Goal: Find specific page/section: Find specific page/section

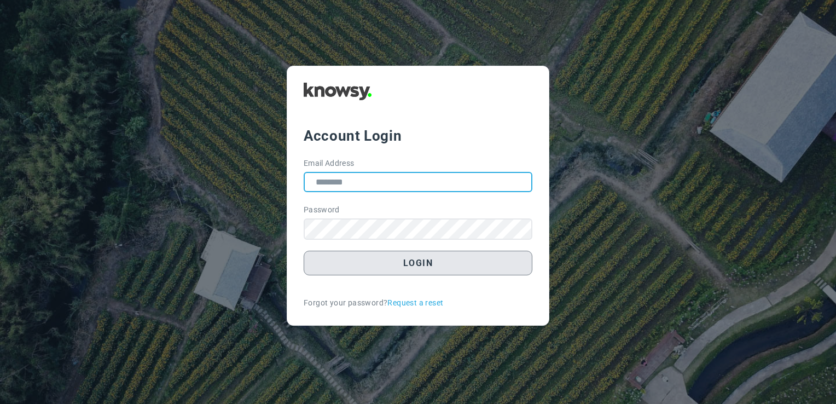
type input "**********"
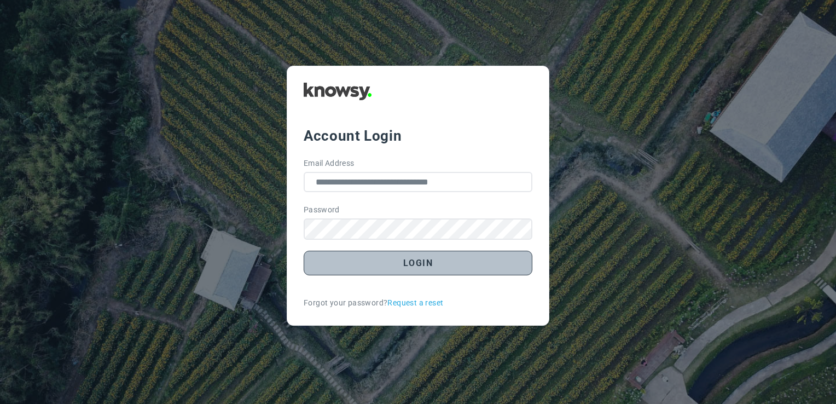
click at [433, 260] on button "Login" at bounding box center [418, 263] width 229 height 25
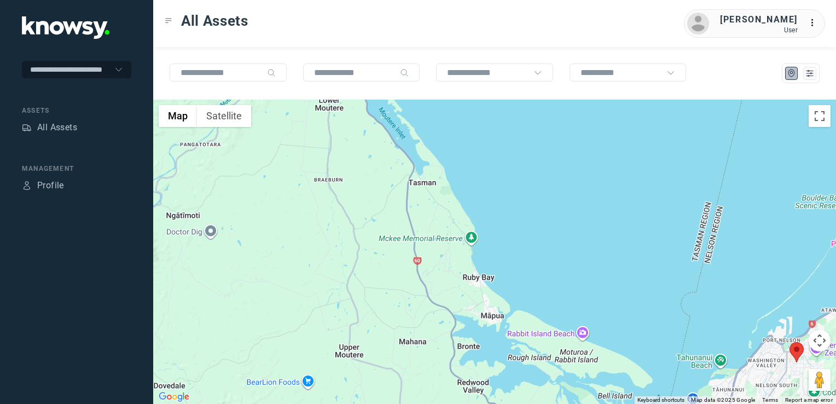
drag, startPoint x: 390, startPoint y: 197, endPoint x: 434, endPoint y: 343, distance: 152.7
click at [434, 343] on div at bounding box center [494, 252] width 683 height 304
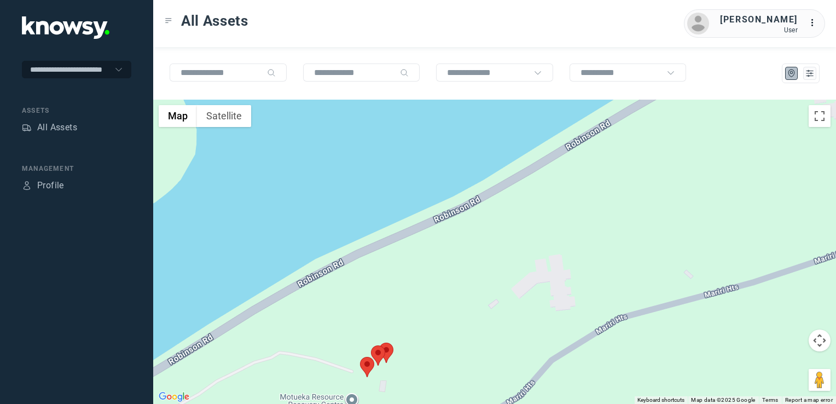
click at [368, 368] on img at bounding box center [367, 367] width 14 height 20
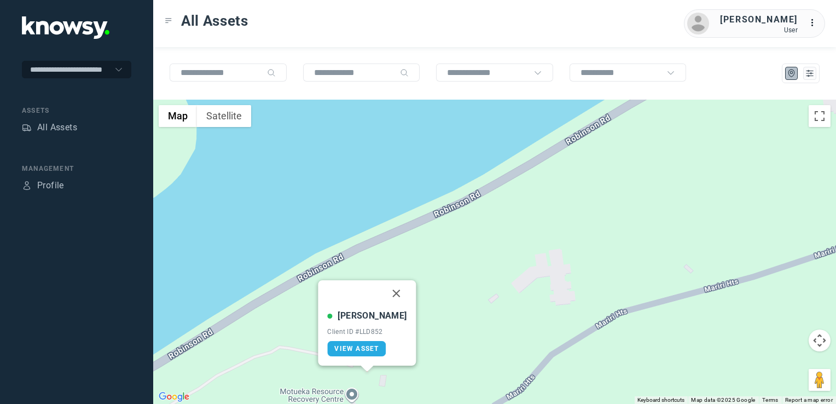
drag, startPoint x: 390, startPoint y: 294, endPoint x: 387, endPoint y: 301, distance: 7.3
click at [390, 294] on button "Close" at bounding box center [397, 293] width 26 height 26
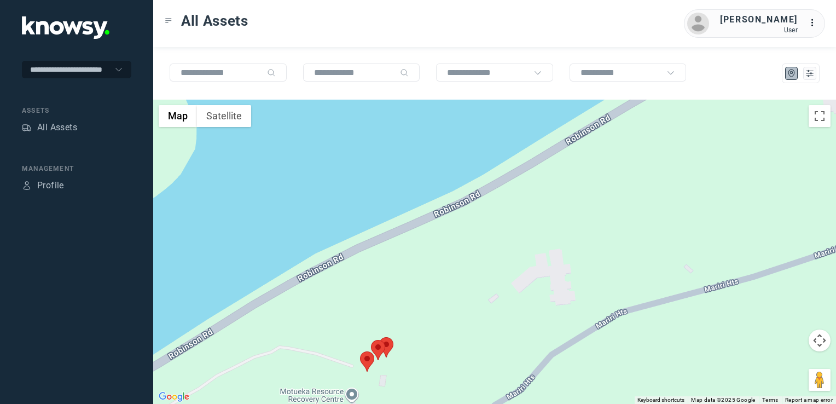
click at [376, 350] on img at bounding box center [378, 350] width 14 height 20
click at [380, 352] on img at bounding box center [378, 350] width 14 height 20
click at [377, 340] on img at bounding box center [378, 350] width 14 height 20
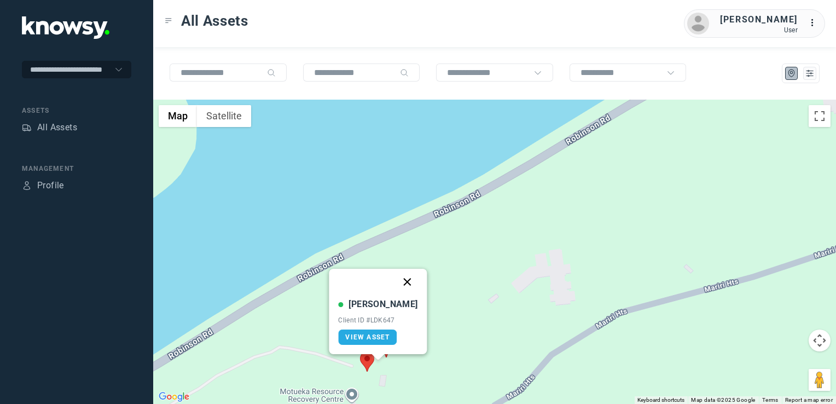
click at [396, 279] on button "Close" at bounding box center [408, 282] width 26 height 26
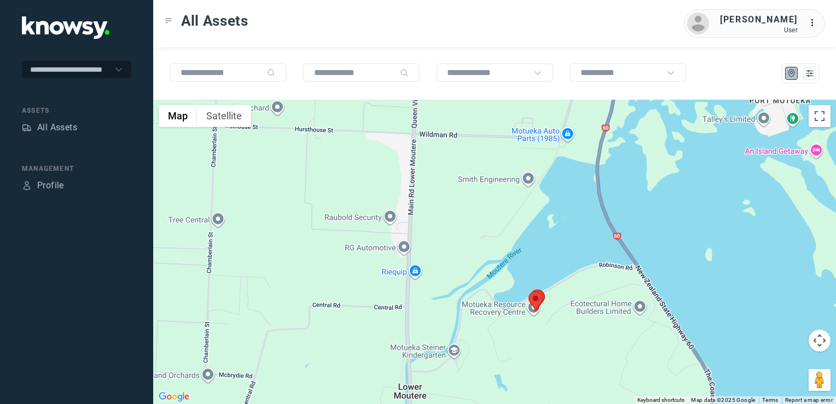
click at [810, 21] on tspan "..." at bounding box center [814, 23] width 11 height 8
click at [532, 30] on div "All Assets [PERSON_NAME] User ..." at bounding box center [494, 23] width 683 height 47
click at [55, 181] on div "Profile" at bounding box center [50, 185] width 27 height 13
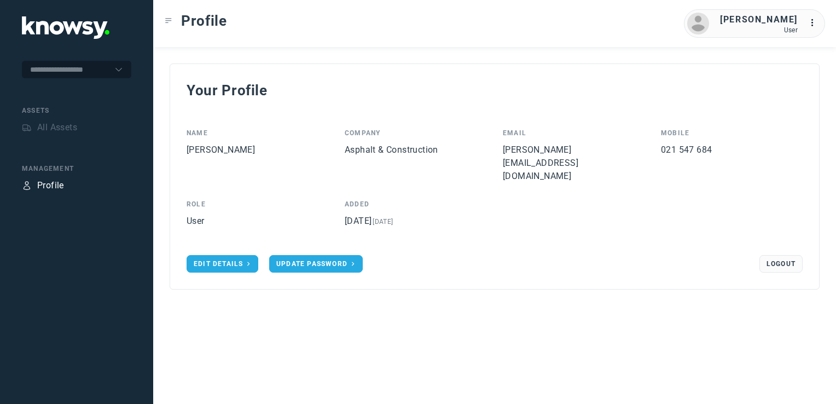
click at [37, 106] on div "Assets" at bounding box center [76, 111] width 109 height 10
click at [37, 111] on div "Assets" at bounding box center [76, 111] width 109 height 10
click at [811, 24] on tspan "..." at bounding box center [814, 23] width 11 height 8
drag, startPoint x: 620, startPoint y: 84, endPoint x: 606, endPoint y: 86, distance: 14.9
click at [620, 84] on div "Your Profile" at bounding box center [495, 90] width 616 height 20
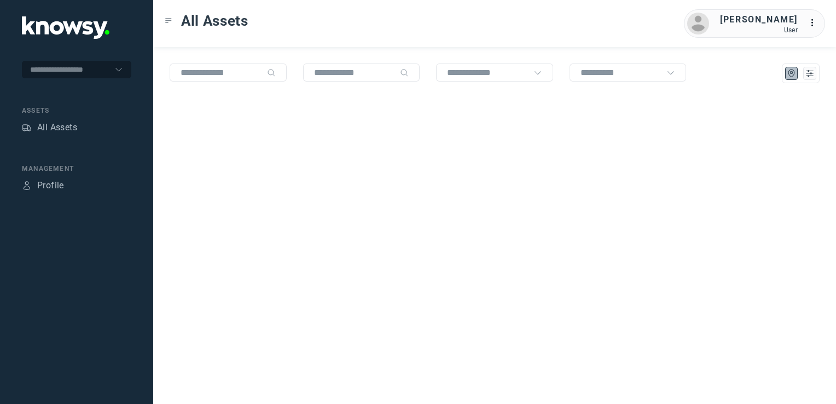
type input "**********"
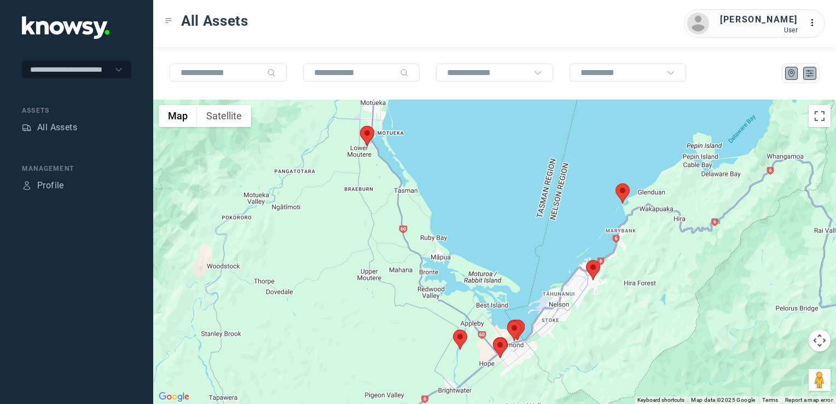
click at [812, 74] on icon "List" at bounding box center [810, 73] width 10 height 10
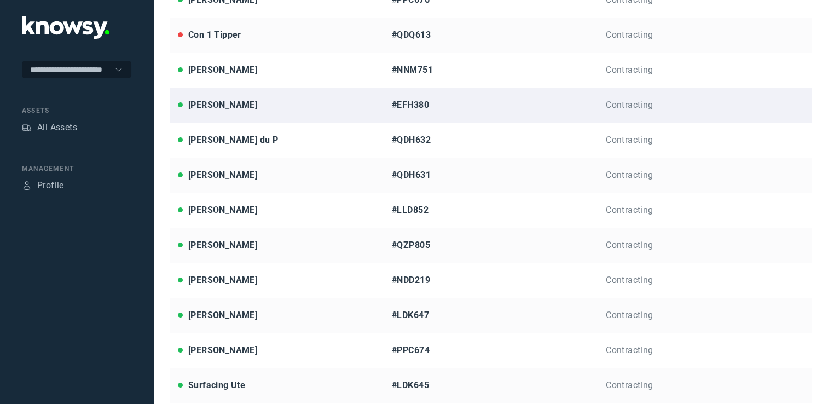
scroll to position [274, 0]
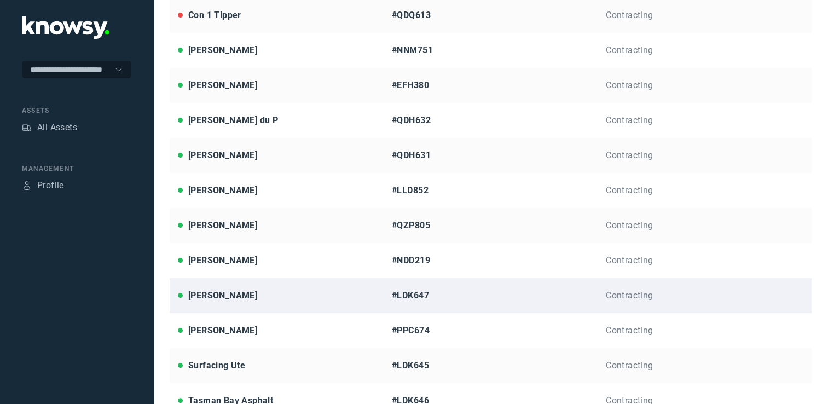
click at [199, 297] on div "[PERSON_NAME]" at bounding box center [222, 295] width 69 height 13
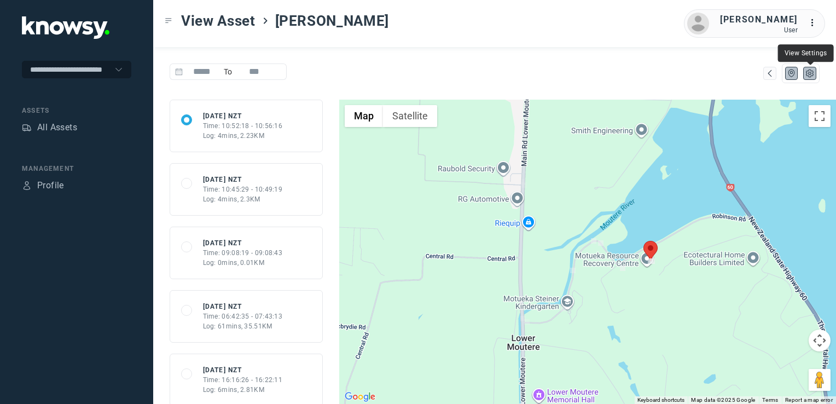
click at [811, 74] on icon "List" at bounding box center [810, 73] width 2 height 2
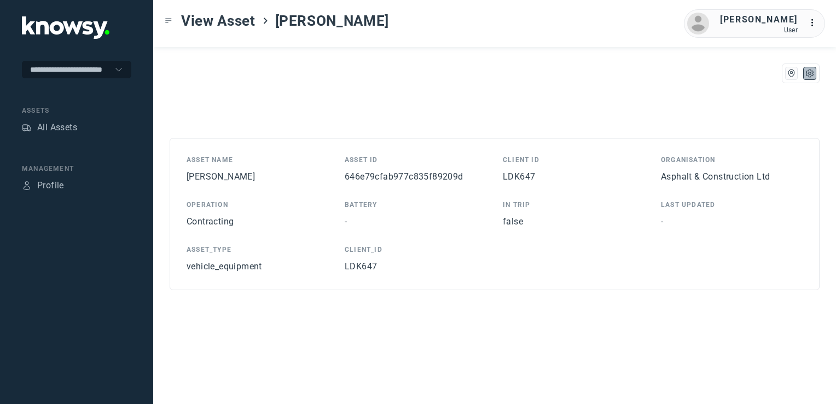
click at [223, 200] on div "Operation" at bounding box center [258, 205] width 142 height 10
click at [204, 170] on div "[PERSON_NAME]" at bounding box center [258, 176] width 142 height 13
click at [201, 176] on span "[PERSON_NAME]" at bounding box center [221, 176] width 68 height 10
click at [169, 21] on icon "Toggle Menu" at bounding box center [169, 21] width 8 height 8
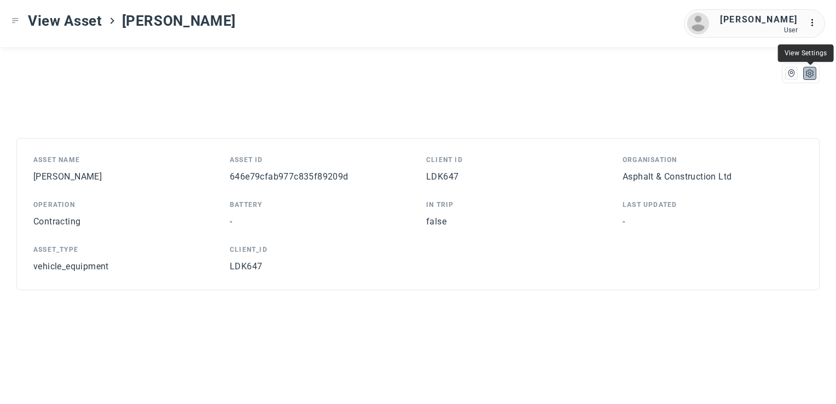
click at [810, 72] on icon "List" at bounding box center [810, 73] width 2 height 2
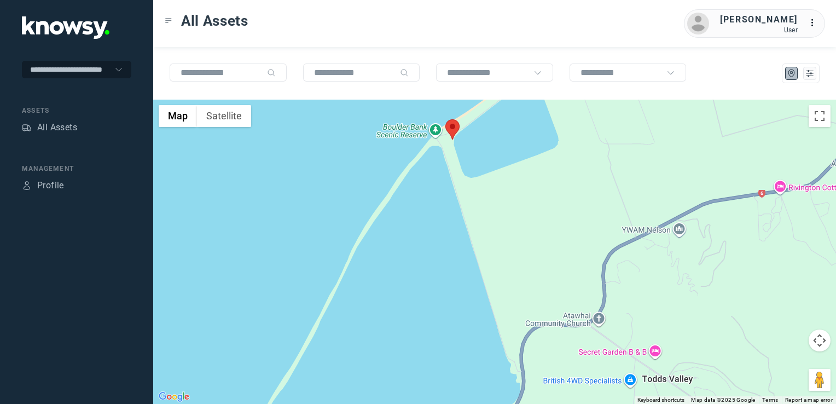
drag, startPoint x: 466, startPoint y: 166, endPoint x: 480, endPoint y: 208, distance: 44.0
click at [480, 208] on div at bounding box center [494, 252] width 683 height 304
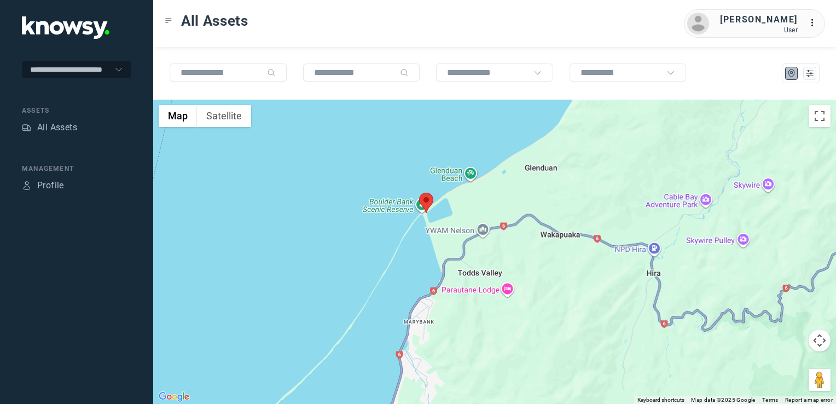
drag, startPoint x: 413, startPoint y: 287, endPoint x: 414, endPoint y: 264, distance: 23.0
click at [414, 265] on div at bounding box center [494, 252] width 683 height 304
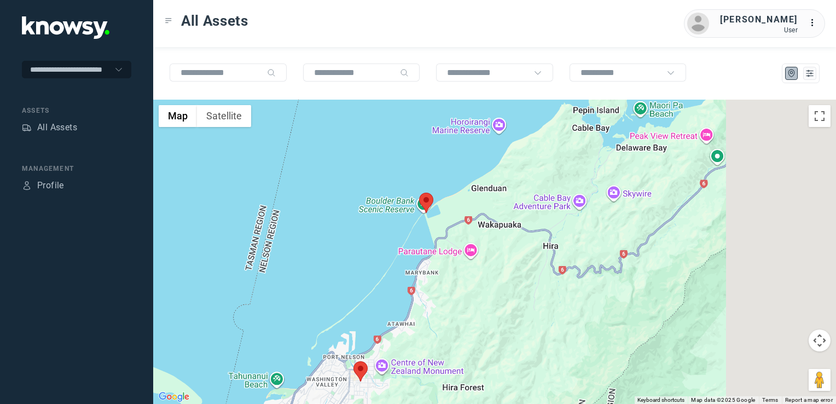
click at [454, 276] on div at bounding box center [494, 252] width 683 height 304
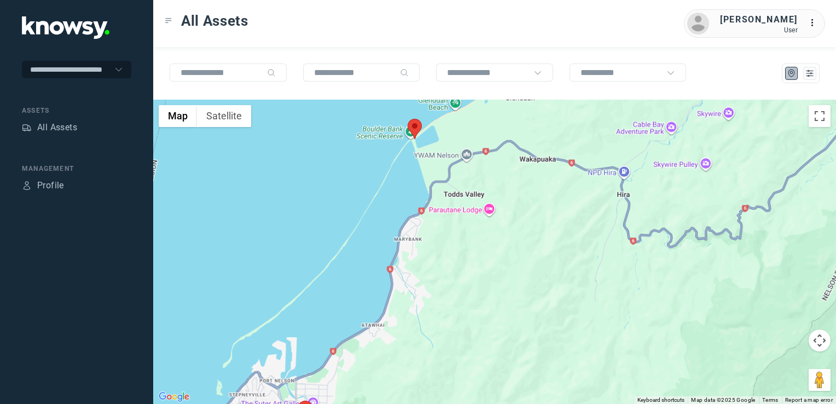
drag, startPoint x: 419, startPoint y: 305, endPoint x: 425, endPoint y: 293, distance: 13.7
click at [422, 299] on div at bounding box center [494, 252] width 683 height 304
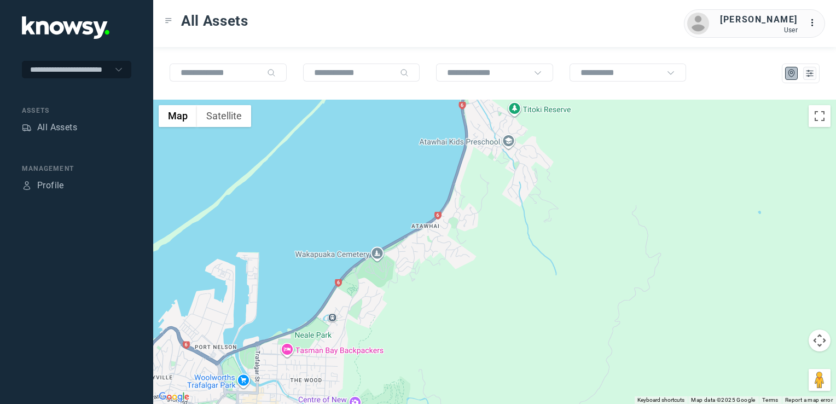
drag, startPoint x: 384, startPoint y: 300, endPoint x: 428, endPoint y: 265, distance: 56.8
click at [426, 266] on div at bounding box center [494, 252] width 683 height 304
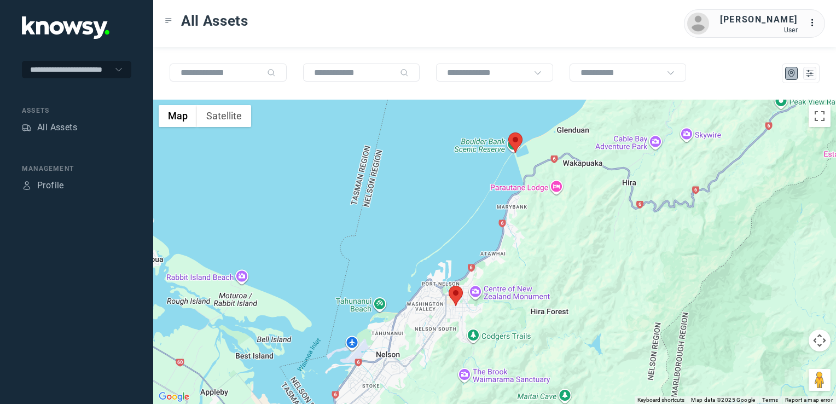
drag, startPoint x: 424, startPoint y: 321, endPoint x: 468, endPoint y: 272, distance: 65.5
click at [466, 274] on div at bounding box center [494, 252] width 683 height 304
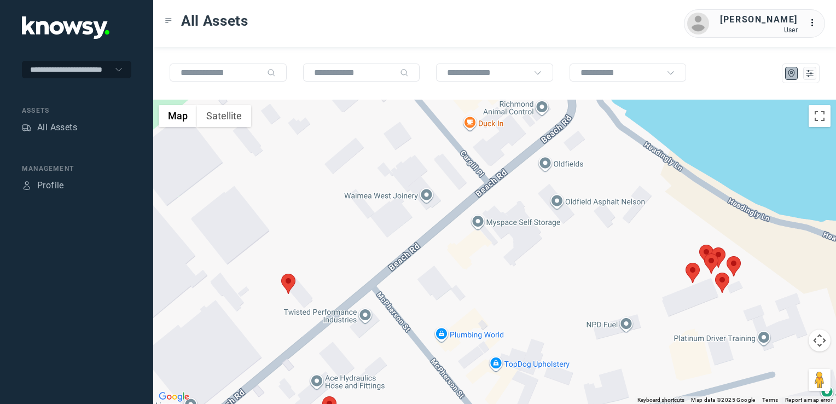
click at [693, 271] on img at bounding box center [693, 273] width 14 height 20
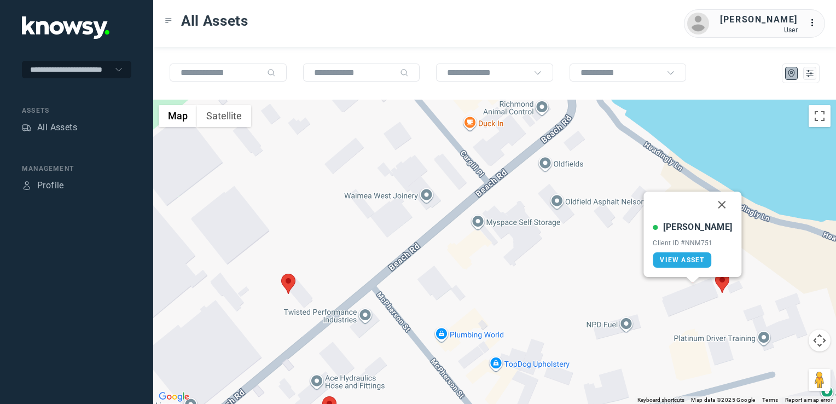
click at [712, 206] on button "Close" at bounding box center [722, 205] width 26 height 26
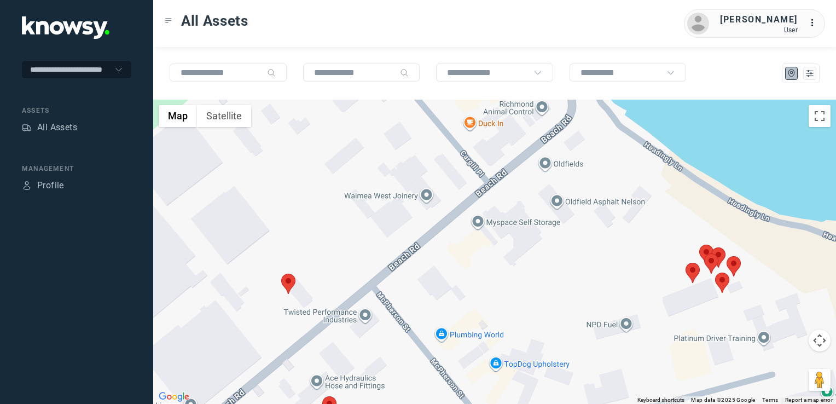
click at [731, 259] on img at bounding box center [734, 266] width 14 height 20
click at [733, 260] on img at bounding box center [734, 266] width 14 height 20
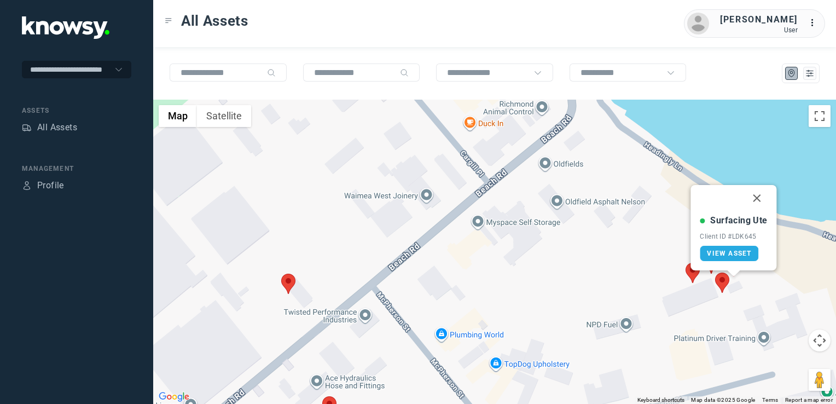
drag, startPoint x: 753, startPoint y: 197, endPoint x: 753, endPoint y: 205, distance: 7.7
click at [753, 197] on button "Close" at bounding box center [757, 198] width 26 height 26
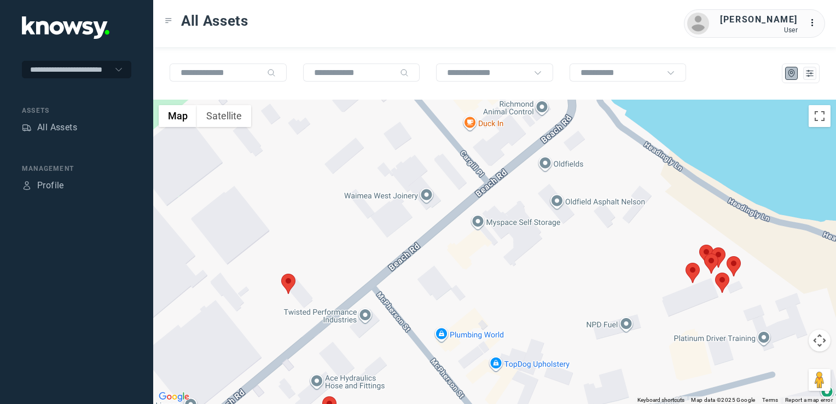
click at [721, 281] on img at bounding box center [722, 282] width 14 height 20
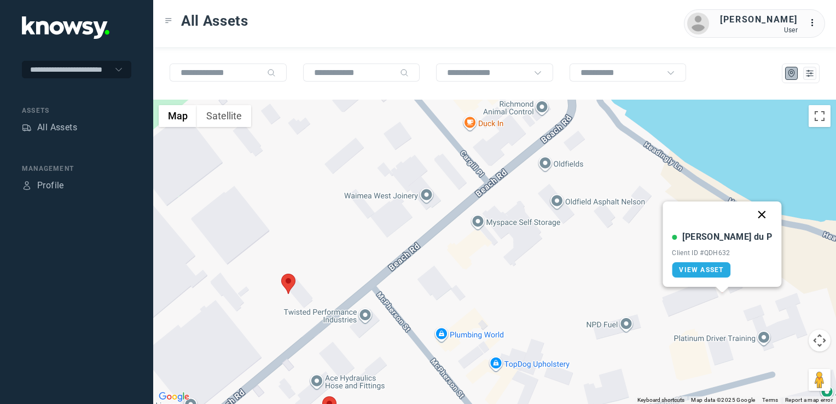
click at [749, 213] on button "Close" at bounding box center [762, 214] width 26 height 26
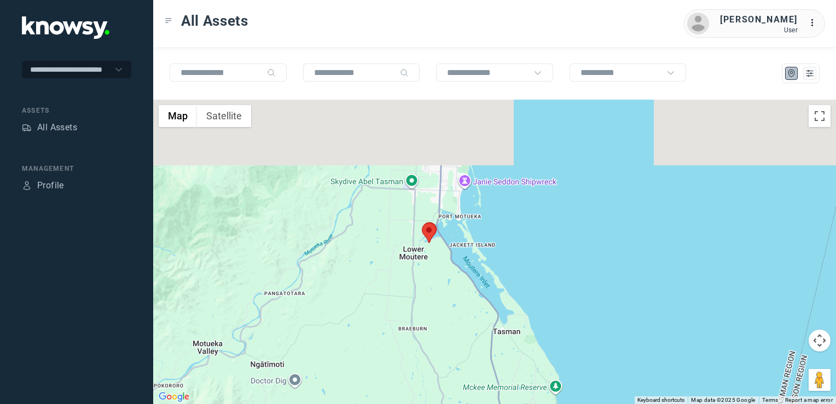
drag, startPoint x: 356, startPoint y: 156, endPoint x: 451, endPoint y: 316, distance: 185.2
click at [451, 316] on div at bounding box center [494, 252] width 683 height 304
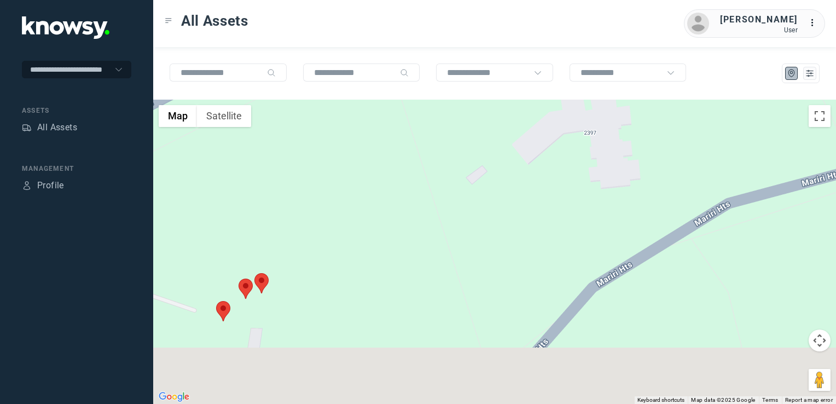
drag, startPoint x: 402, startPoint y: 323, endPoint x: 494, endPoint y: 218, distance: 140.0
click at [492, 221] on div at bounding box center [494, 252] width 683 height 304
